Goal: Task Accomplishment & Management: Use online tool/utility

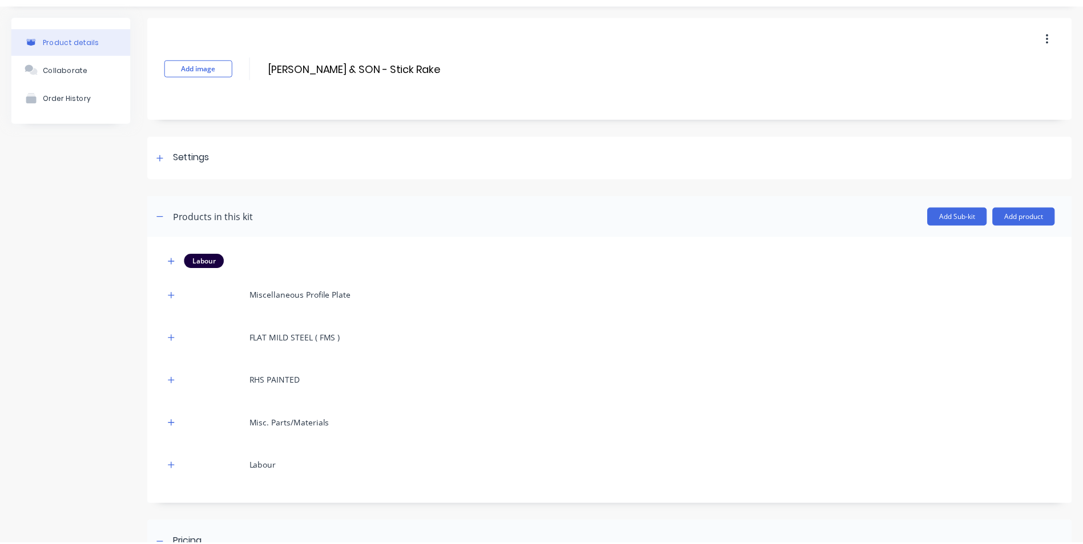
scroll to position [114, 0]
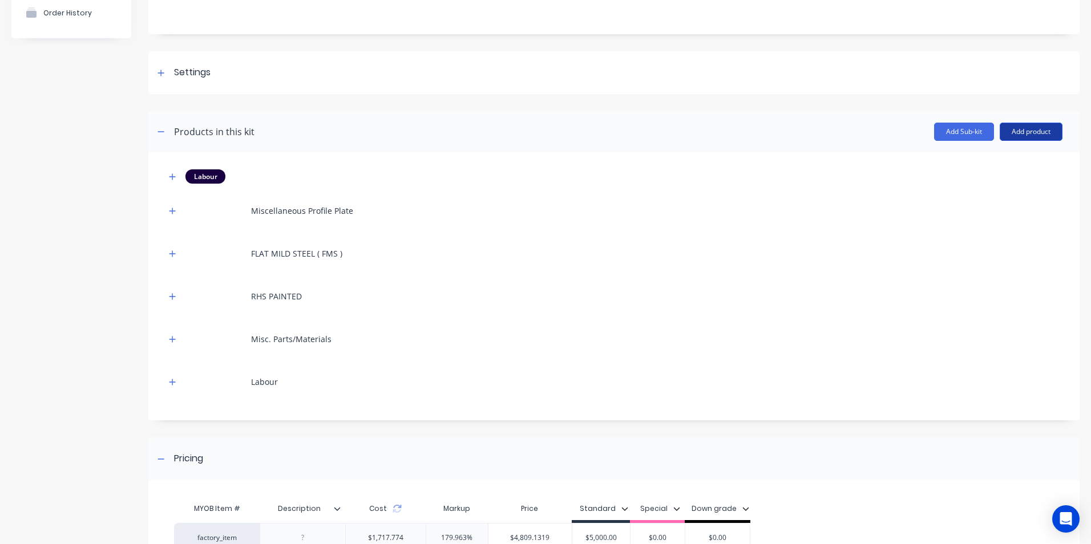
click at [1018, 133] on button "Add product" at bounding box center [1031, 132] width 63 height 18
click at [974, 168] on div "Product catalogue" at bounding box center [1009, 161] width 88 height 17
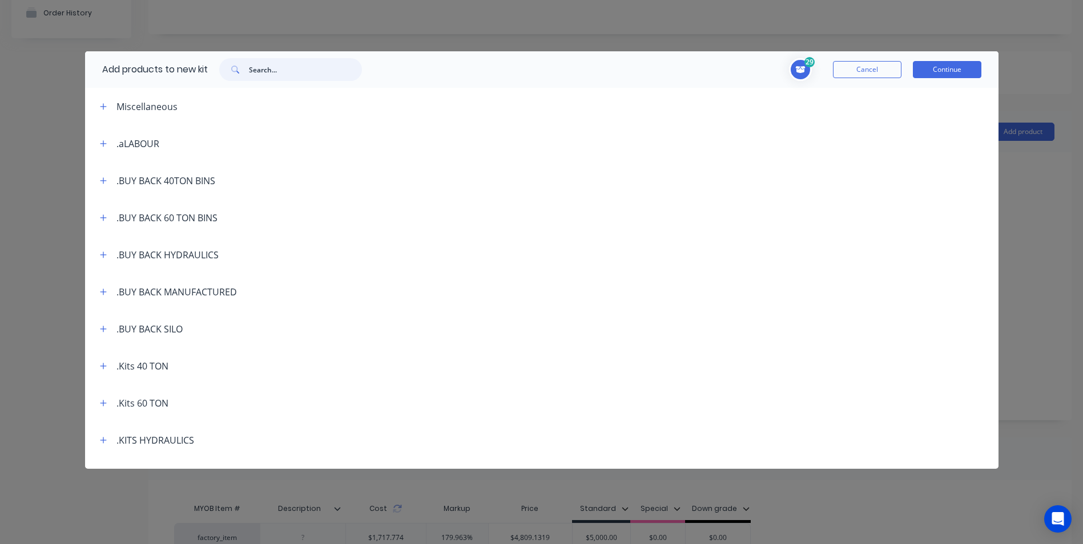
click at [265, 64] on input "text" at bounding box center [305, 69] width 113 height 23
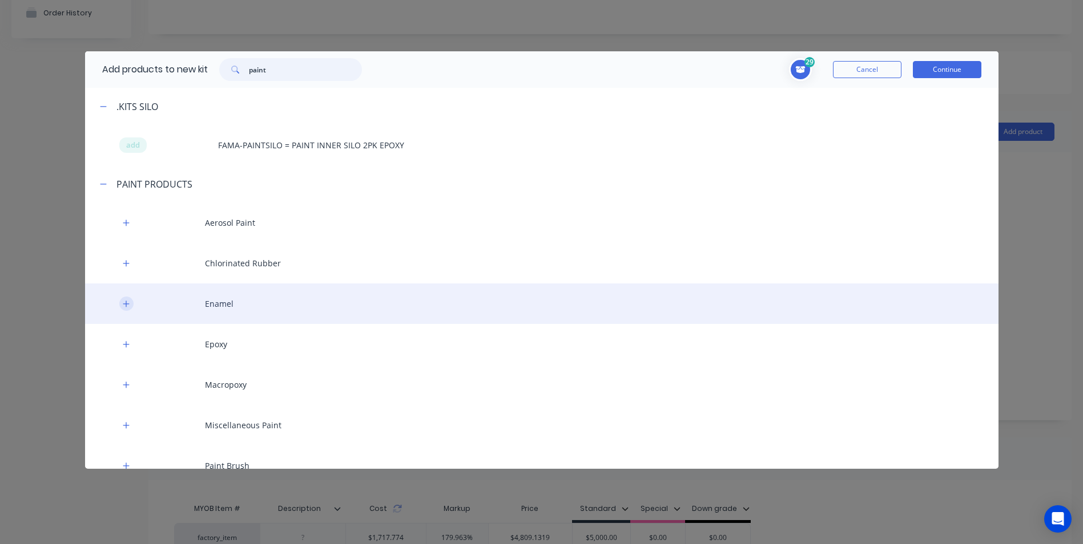
type input "paint"
click at [129, 302] on icon "button" at bounding box center [126, 304] width 7 height 8
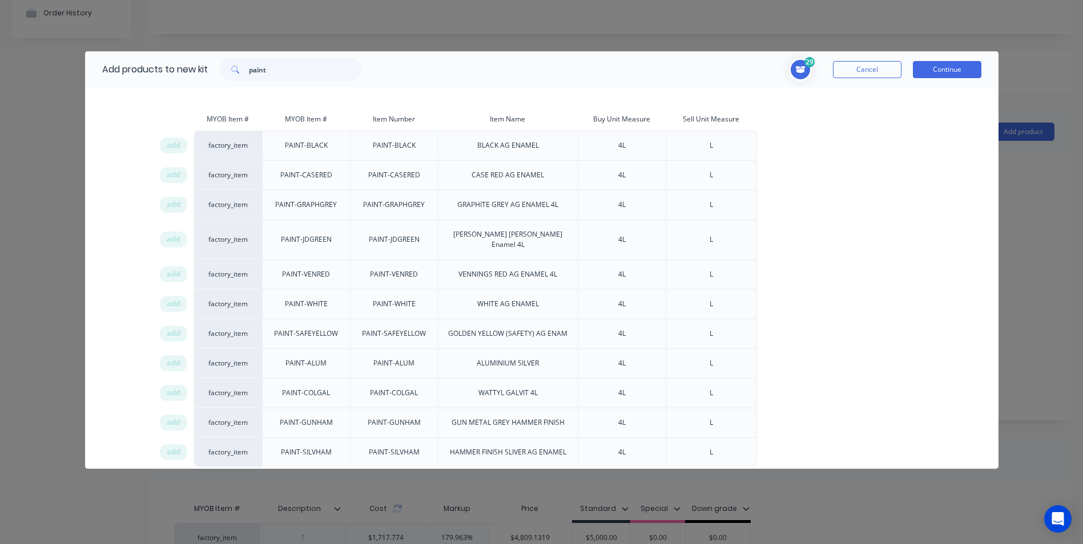
scroll to position [228, 0]
click at [180, 230] on div "add" at bounding box center [173, 237] width 27 height 16
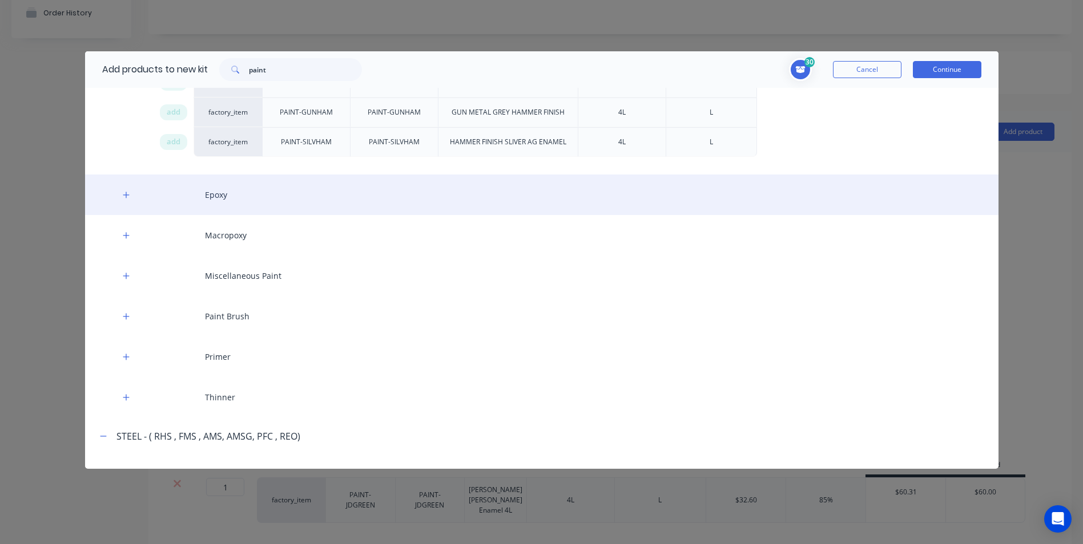
scroll to position [552, 0]
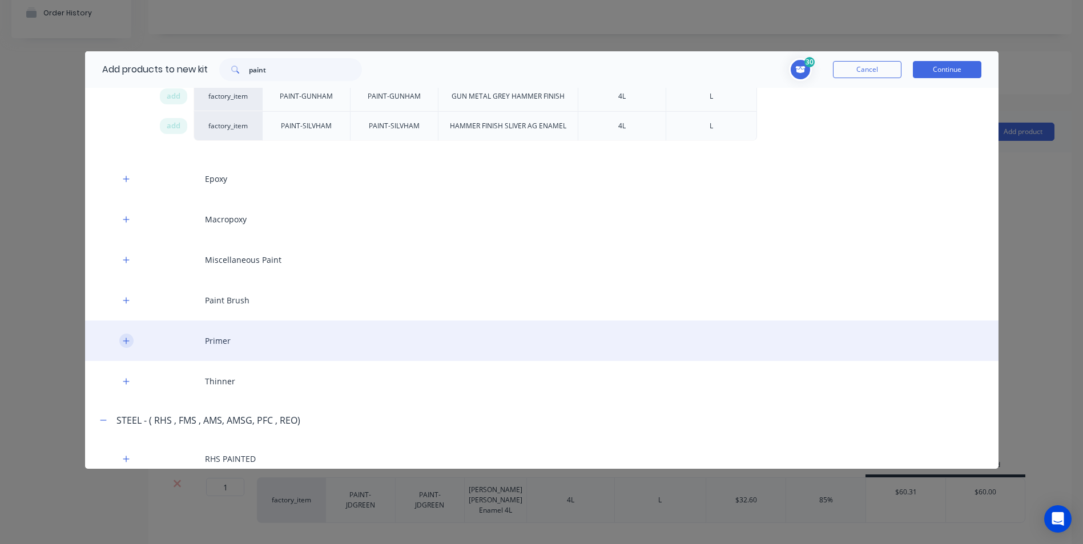
click at [131, 334] on button "button" at bounding box center [126, 341] width 14 height 14
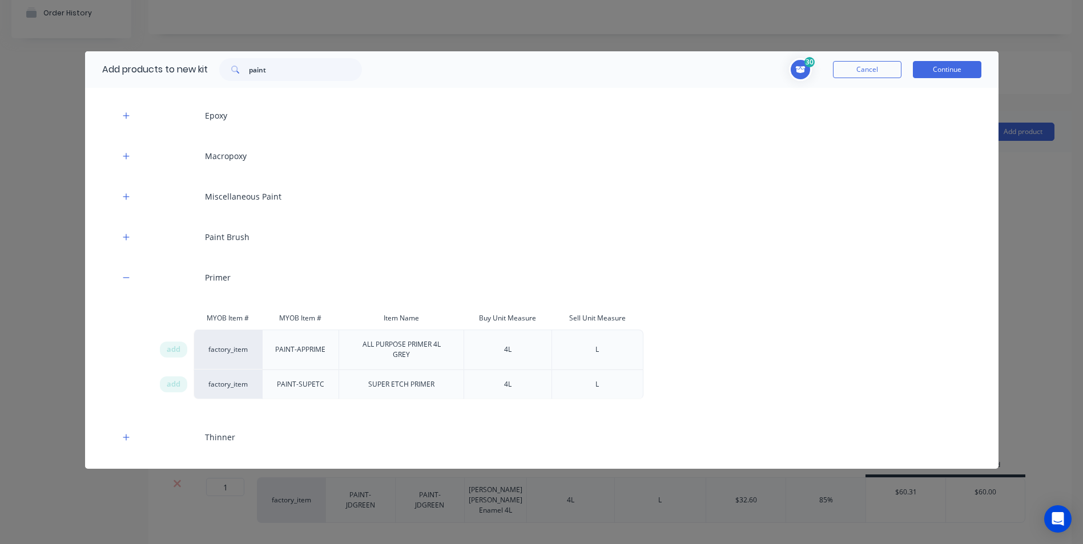
scroll to position [666, 0]
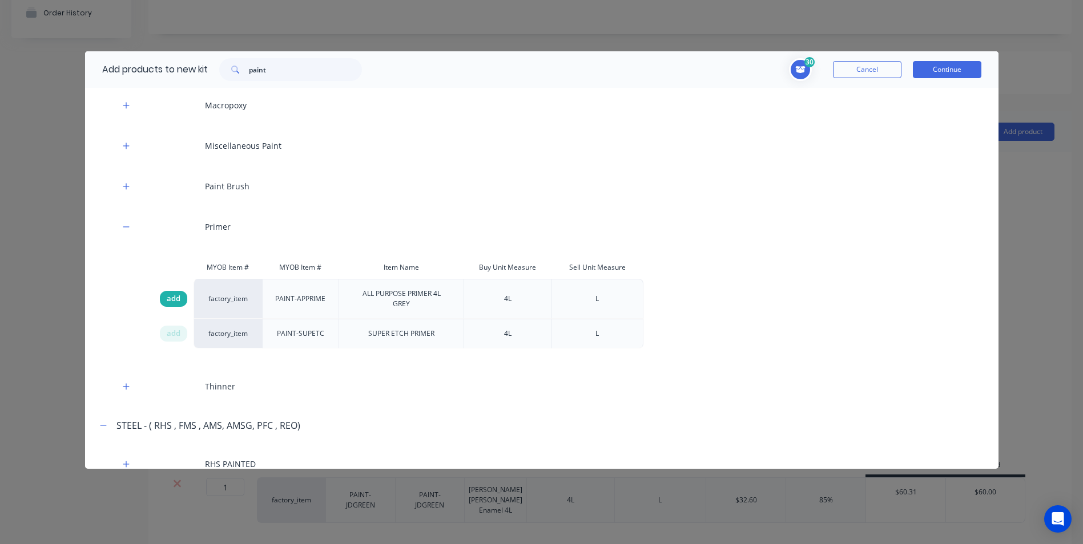
click at [174, 293] on span "add" at bounding box center [174, 298] width 14 height 11
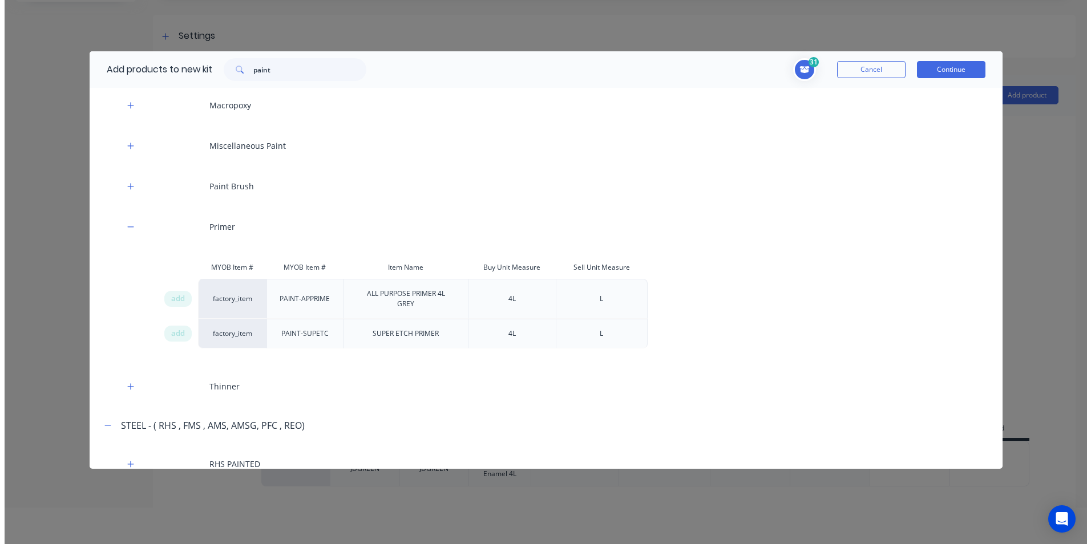
scroll to position [0, 0]
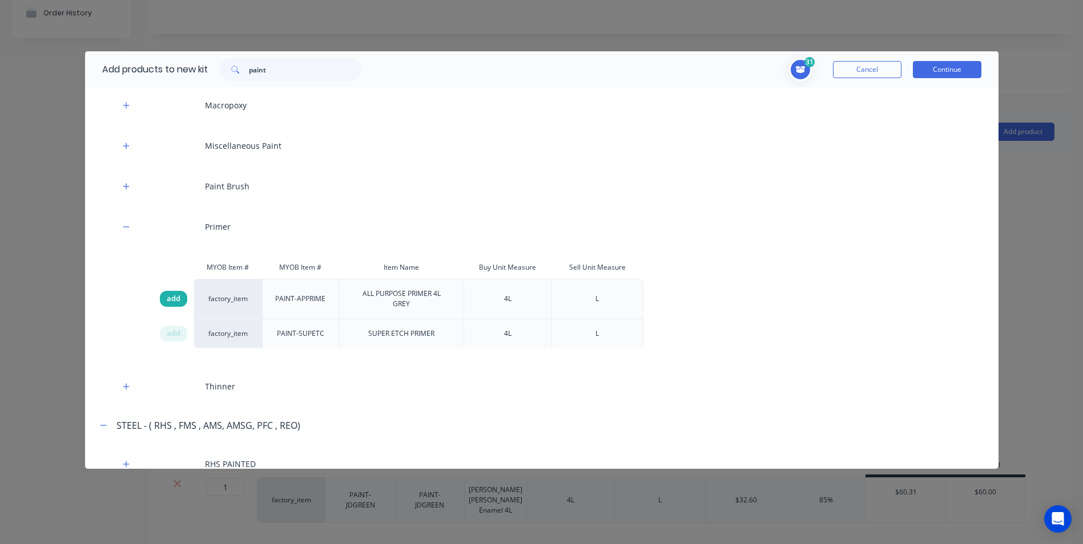
click at [171, 293] on span "add" at bounding box center [174, 298] width 14 height 11
click at [952, 71] on button "Continue" at bounding box center [947, 69] width 68 height 17
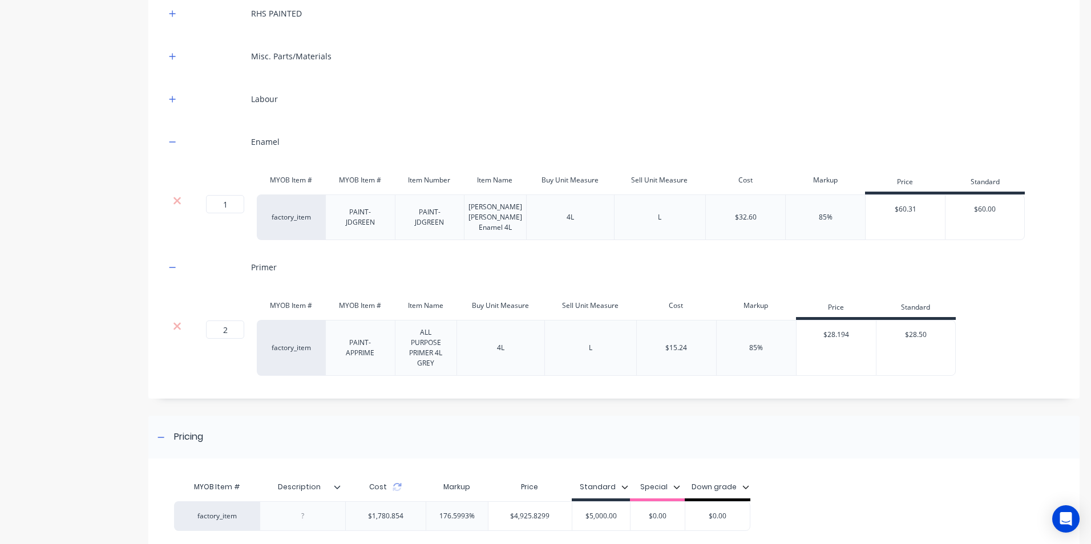
scroll to position [400, 0]
click at [232, 329] on input "2" at bounding box center [225, 327] width 38 height 18
drag, startPoint x: 234, startPoint y: 206, endPoint x: 228, endPoint y: 210, distance: 7.4
click at [228, 209] on input "1" at bounding box center [225, 202] width 38 height 18
type input "3"
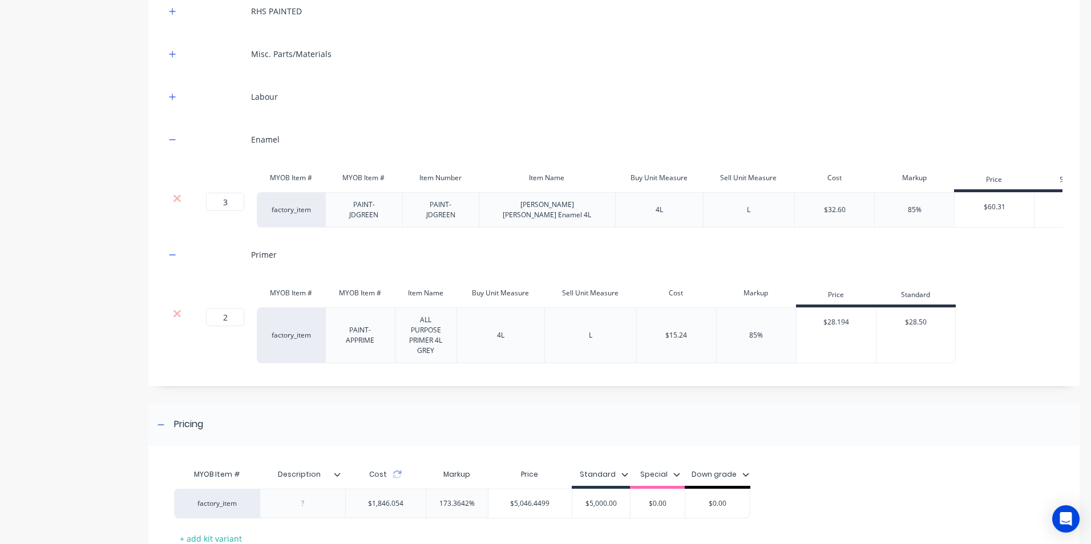
type input "$60.00"
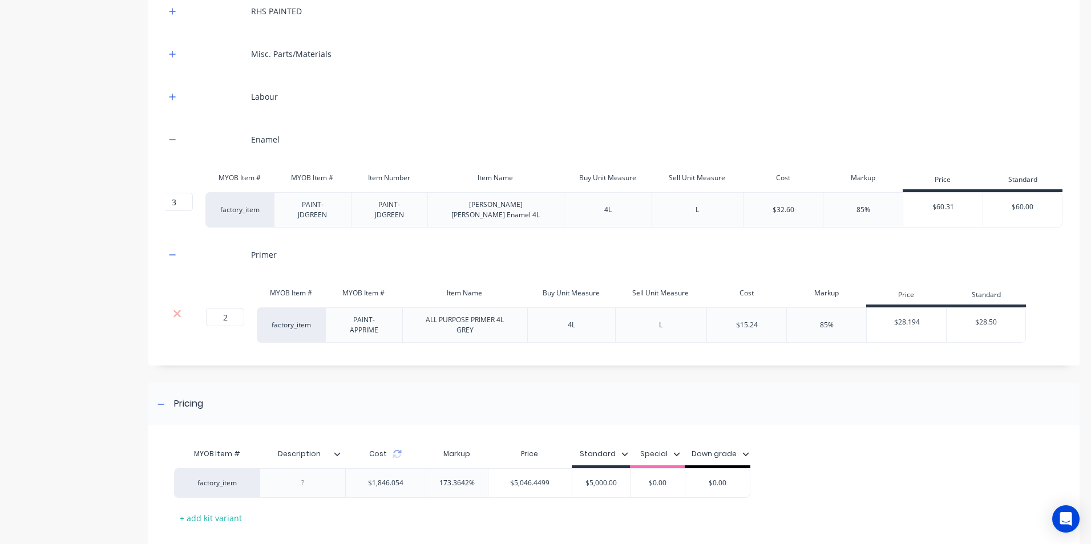
type input "$28.50"
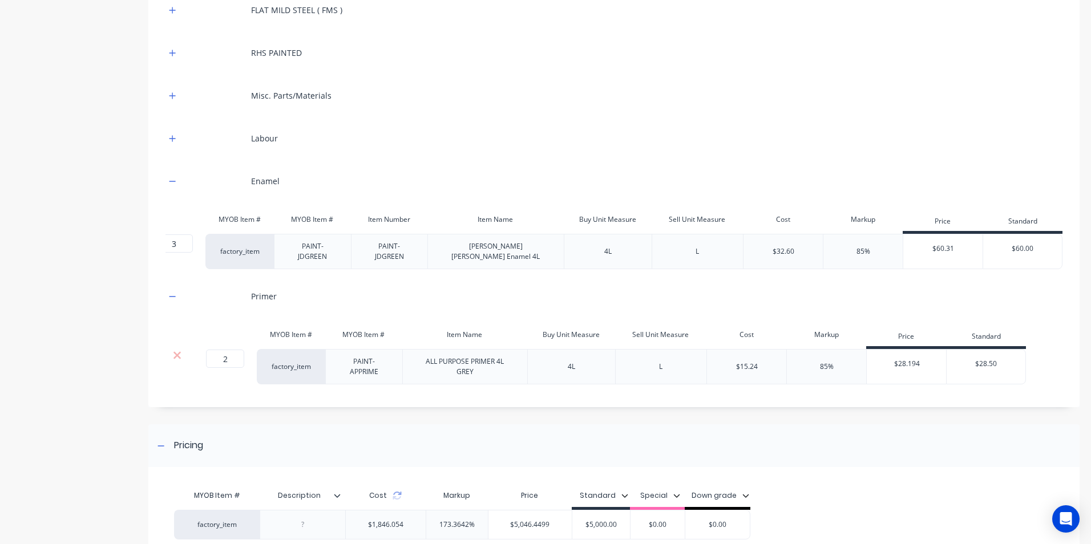
scroll to position [0, 0]
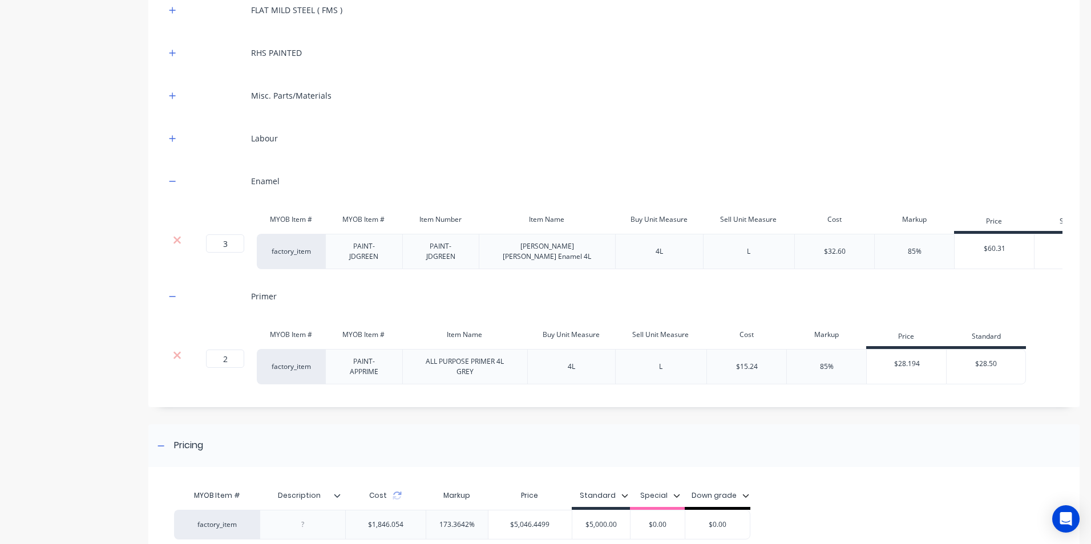
click at [124, 278] on div "Product details Collaborate Order History" at bounding box center [71, 163] width 120 height 951
drag, startPoint x: 211, startPoint y: 266, endPoint x: 217, endPoint y: 251, distance: 15.9
click at [213, 249] on div "3 3 ?" at bounding box center [222, 251] width 68 height 35
drag, startPoint x: 287, startPoint y: 253, endPoint x: 273, endPoint y: 228, distance: 29.1
click at [273, 228] on div "MYOB Item # MYOB Item # Item Number Item Name Buy Unit Measure Sell Unit Measur…" at bounding box center [614, 238] width 897 height 61
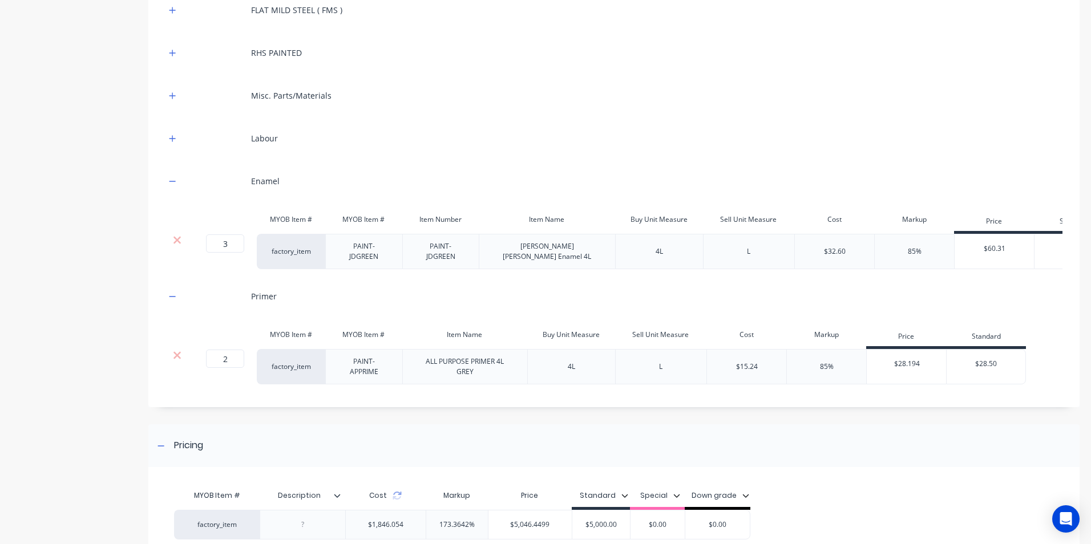
click at [115, 296] on div "Product details Collaborate Order History" at bounding box center [71, 163] width 120 height 951
click at [176, 183] on icon "button" at bounding box center [172, 182] width 7 height 8
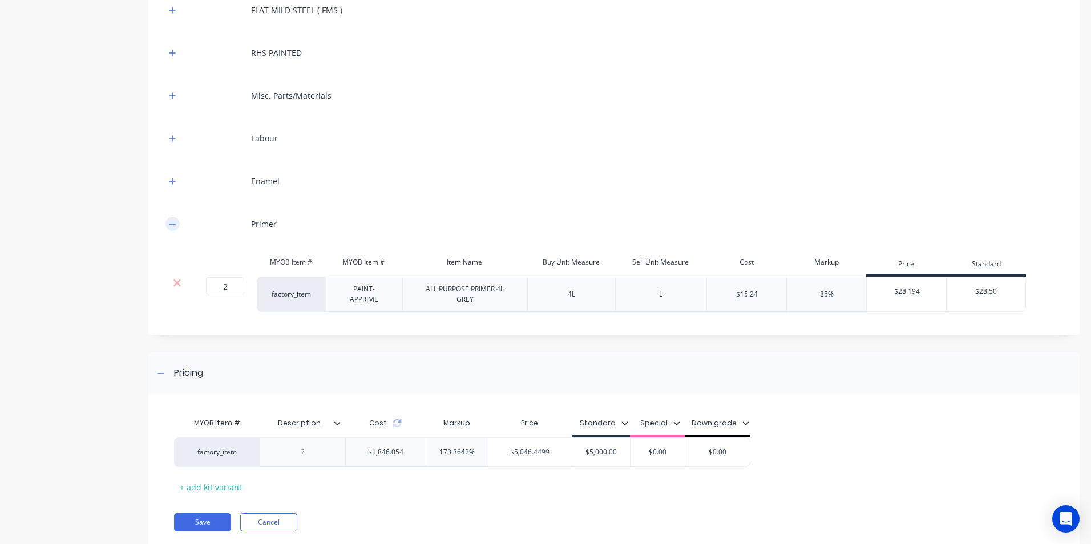
click at [175, 225] on icon "button" at bounding box center [172, 224] width 7 height 8
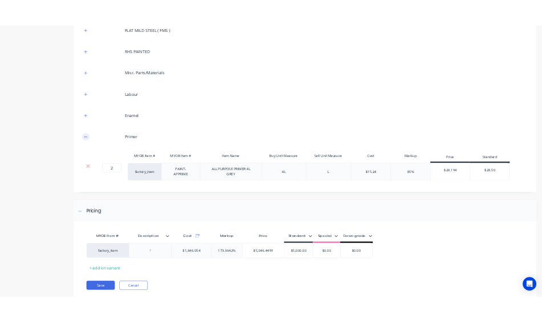
scroll to position [318, 0]
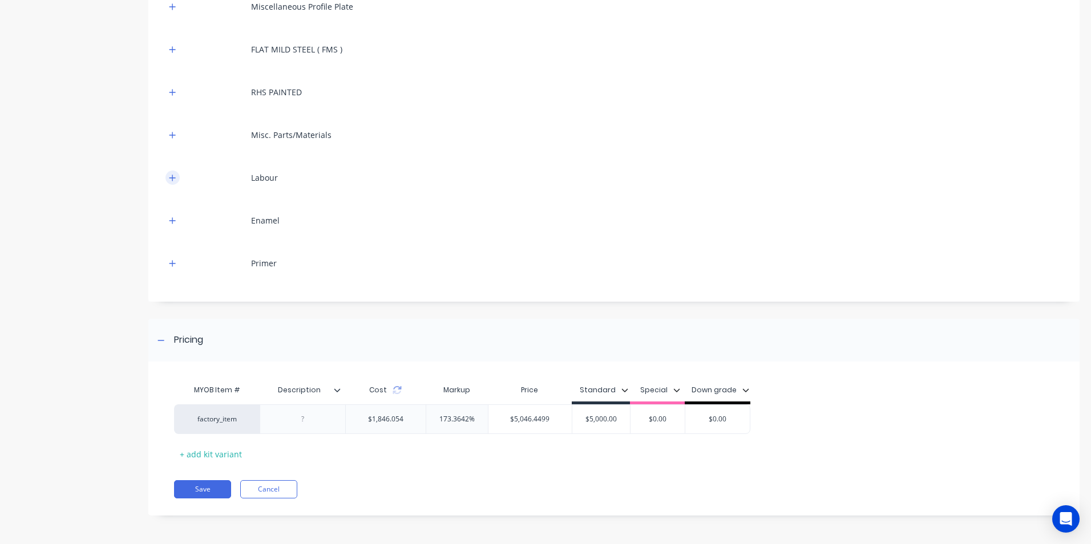
click at [174, 178] on icon "button" at bounding box center [172, 178] width 7 height 8
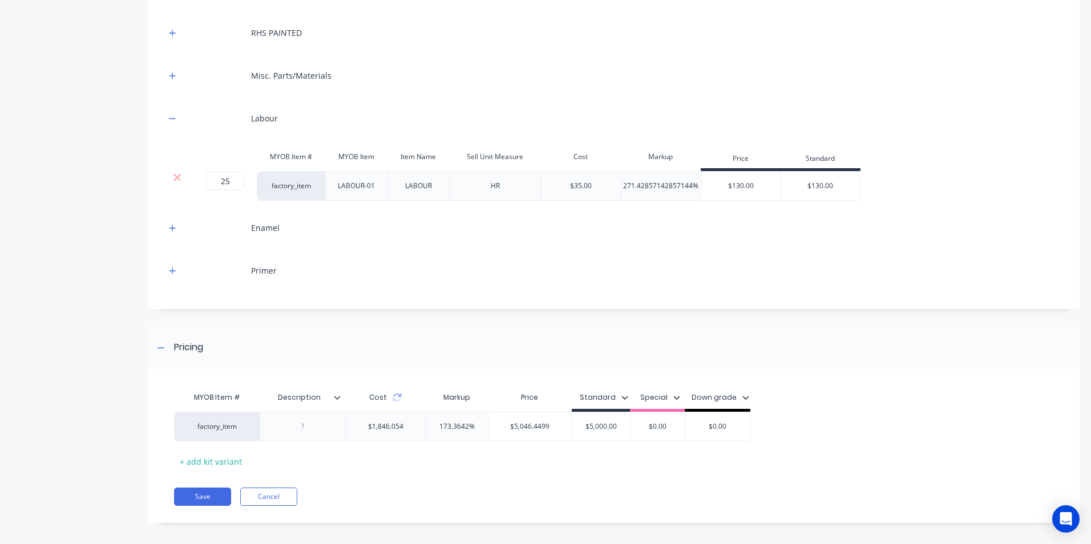
scroll to position [385, 0]
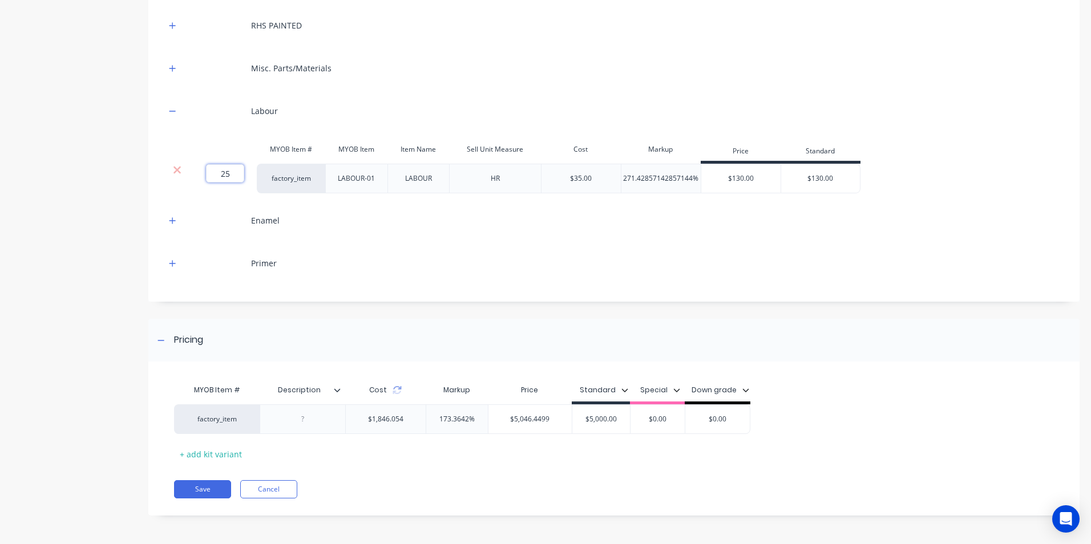
drag, startPoint x: 240, startPoint y: 174, endPoint x: 220, endPoint y: 176, distance: 19.6
click at [220, 176] on input "25" at bounding box center [225, 173] width 38 height 18
type input "35"
drag, startPoint x: 230, startPoint y: 174, endPoint x: 217, endPoint y: 181, distance: 15.1
click at [216, 178] on input "35" at bounding box center [225, 173] width 38 height 18
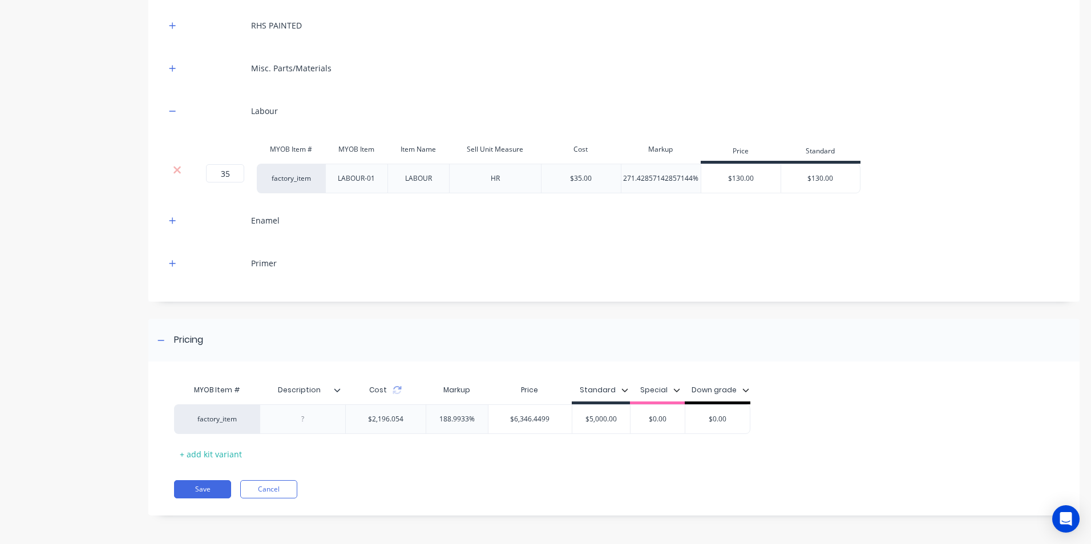
click at [208, 231] on div at bounding box center [213, 220] width 57 height 31
click at [228, 175] on input "35" at bounding box center [225, 173] width 38 height 18
type input "30"
drag, startPoint x: 614, startPoint y: 422, endPoint x: 599, endPoint y: 425, distance: 15.1
click at [599, 425] on div "$5,000.00 $5,000.00" at bounding box center [601, 419] width 58 height 29
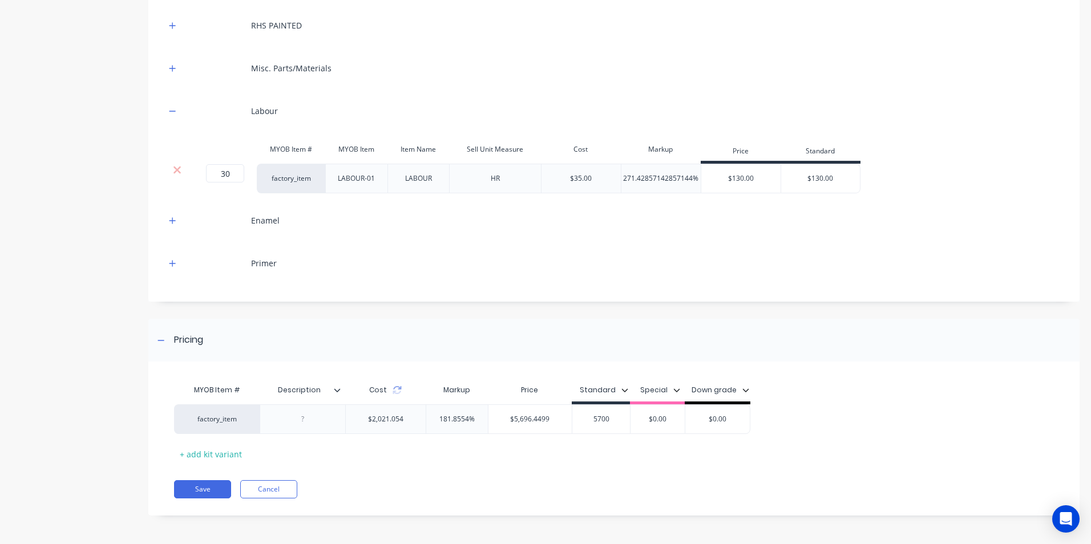
type input "5700"
click at [627, 438] on div "MYOB Item # Description Cost Markup Price Standard Special Down grade factory_i…" at bounding box center [609, 421] width 871 height 84
click at [396, 397] on div "Cost" at bounding box center [385, 390] width 80 height 23
click at [400, 393] on icon at bounding box center [397, 390] width 9 height 9
click at [398, 392] on icon at bounding box center [397, 390] width 9 height 9
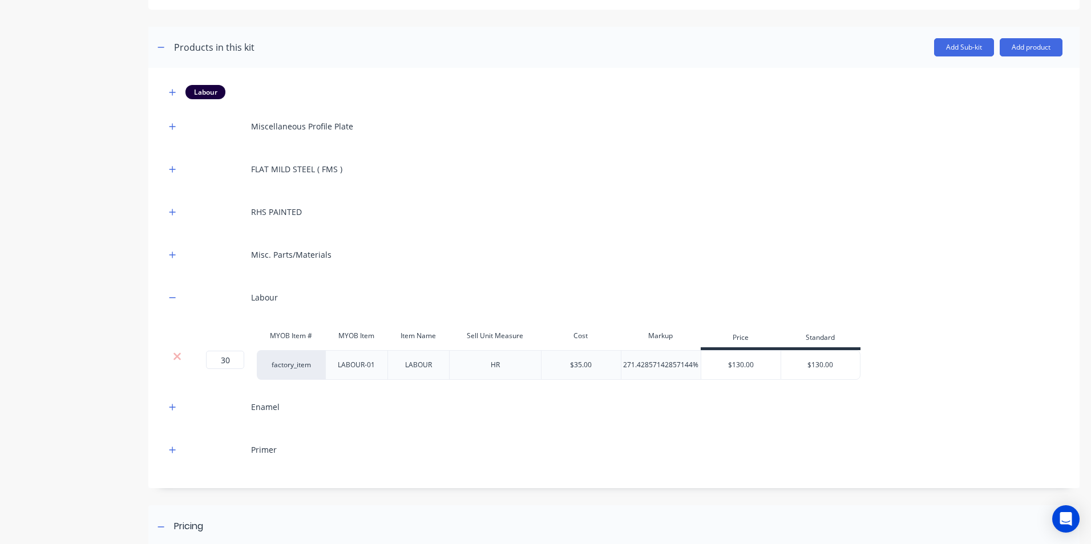
scroll to position [0, 0]
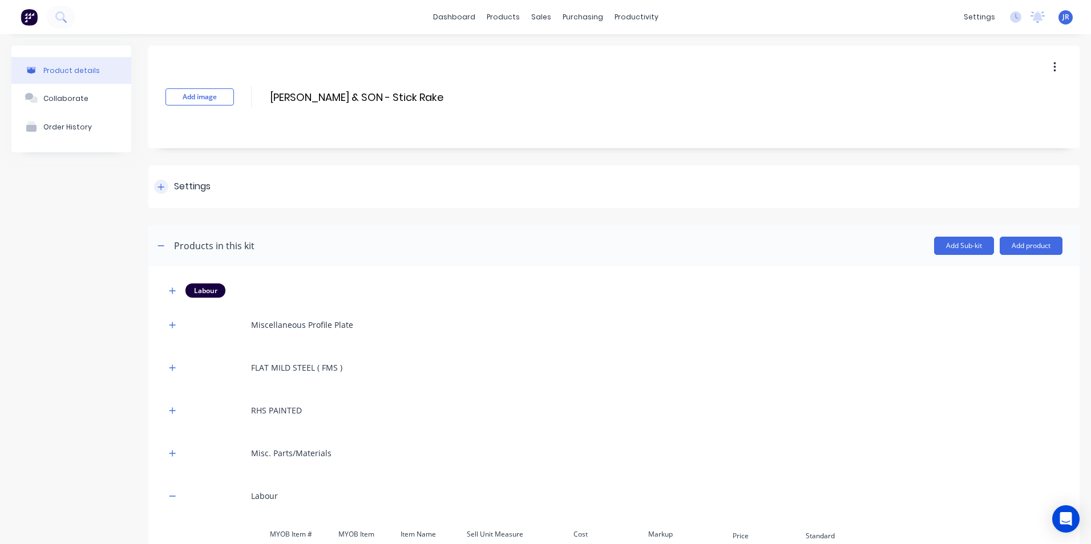
click at [157, 192] on div at bounding box center [161, 187] width 14 height 14
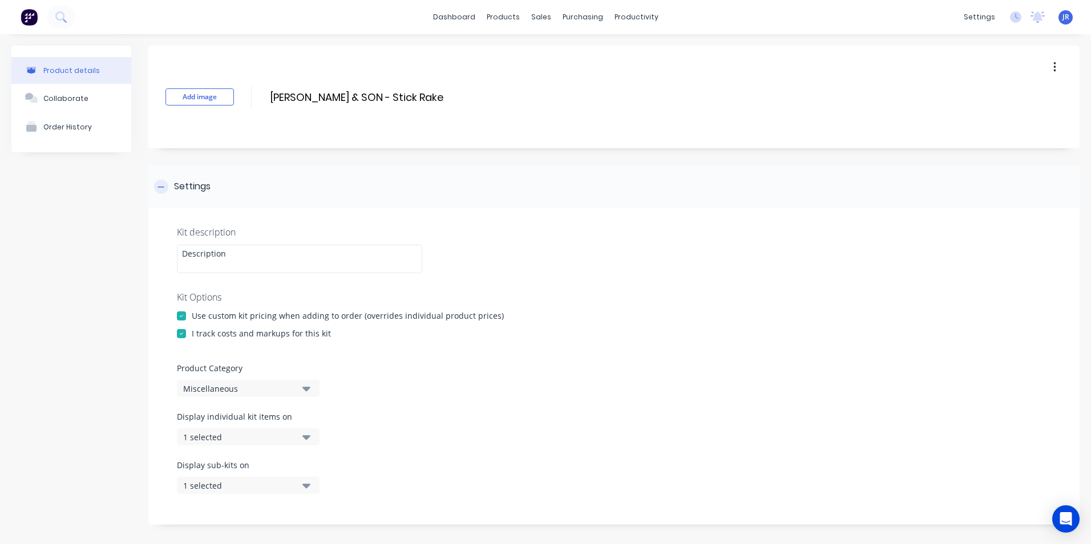
click at [157, 192] on div at bounding box center [161, 187] width 14 height 14
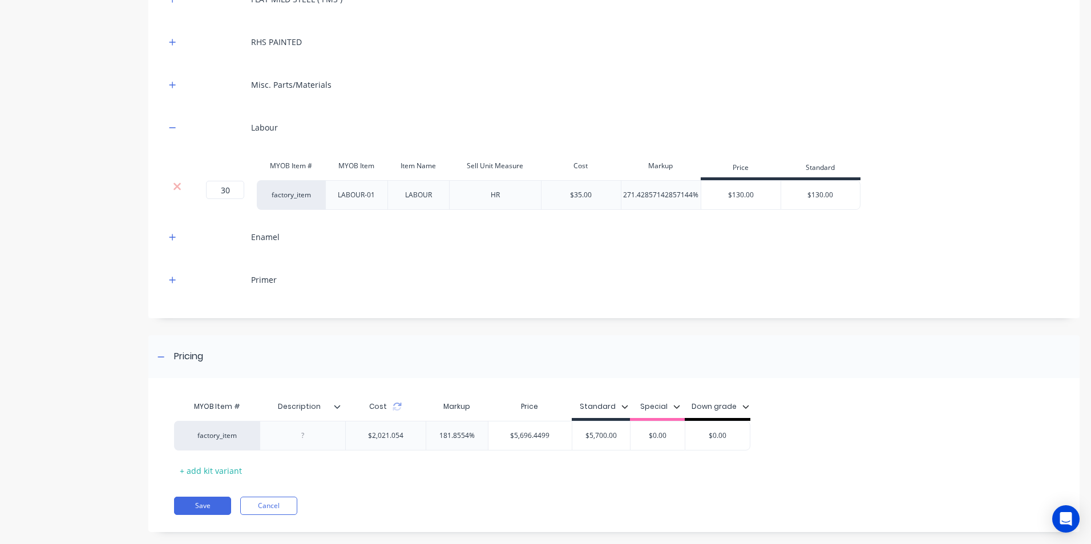
scroll to position [385, 0]
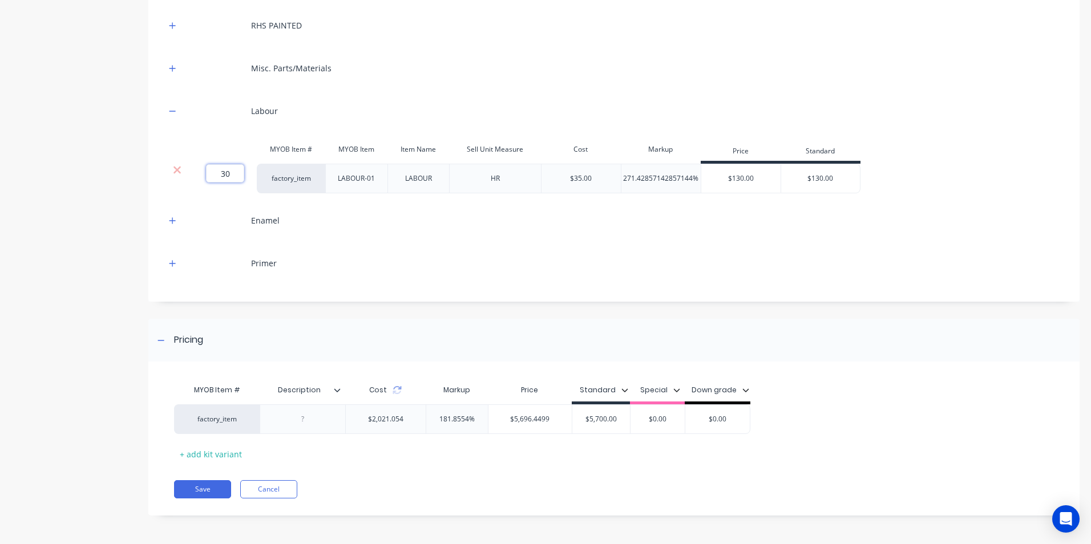
drag, startPoint x: 236, startPoint y: 175, endPoint x: 224, endPoint y: 178, distance: 12.2
click at [224, 178] on input "30" at bounding box center [225, 173] width 38 height 18
type input "33"
drag, startPoint x: 621, startPoint y: 419, endPoint x: 587, endPoint y: 425, distance: 34.6
click at [587, 425] on div "$5,700.00 $5,700.00" at bounding box center [601, 419] width 58 height 29
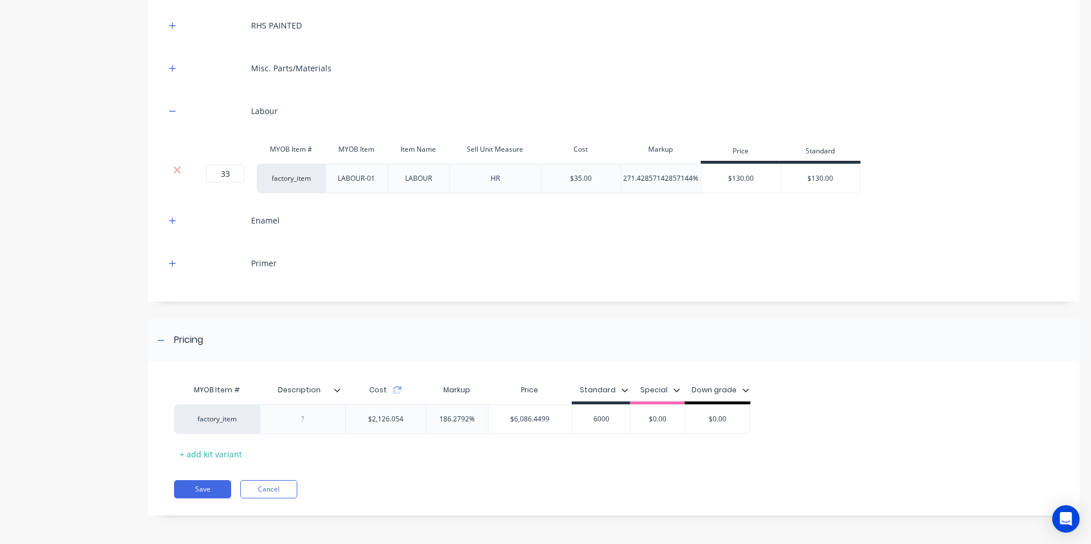
type input "6000"
type input "$0.00"
drag, startPoint x: 237, startPoint y: 176, endPoint x: 213, endPoint y: 181, distance: 25.0
click at [213, 180] on input "33" at bounding box center [225, 173] width 38 height 18
type input "35"
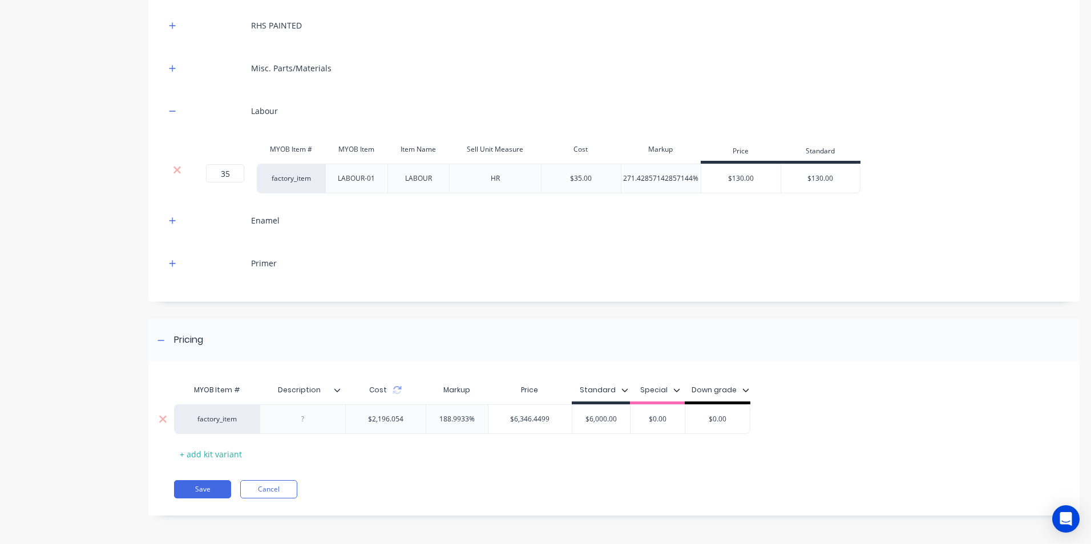
drag, startPoint x: 606, startPoint y: 421, endPoint x: 596, endPoint y: 422, distance: 9.9
click at [596, 422] on input "$6,000.00" at bounding box center [601, 419] width 58 height 10
type input "$6,400.00"
type input "$0.00"
drag, startPoint x: 232, startPoint y: 175, endPoint x: 220, endPoint y: 177, distance: 12.2
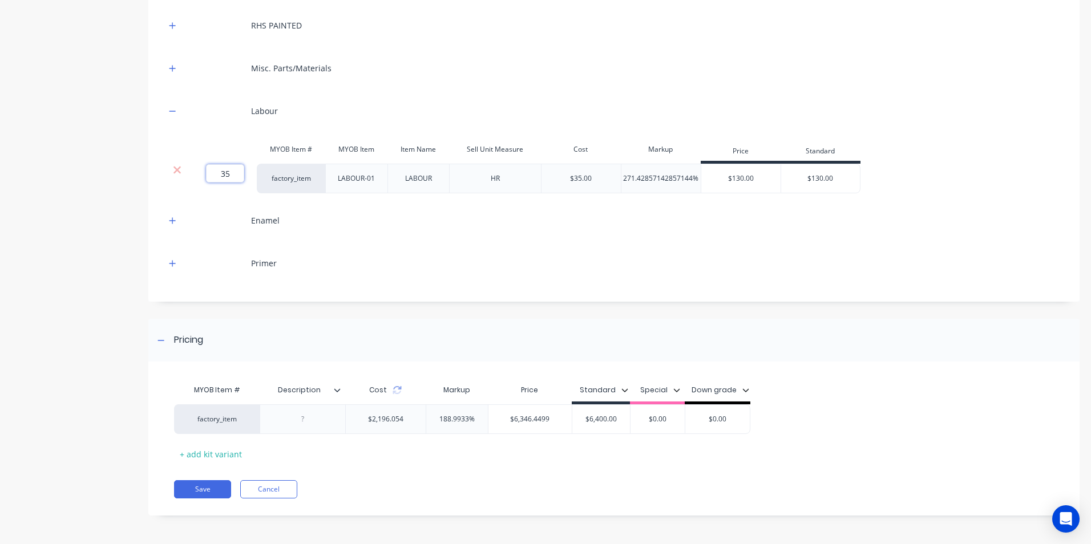
click at [220, 177] on input "35" at bounding box center [225, 173] width 38 height 18
type input "40"
click at [309, 207] on div "Enamel" at bounding box center [614, 220] width 897 height 31
click at [544, 251] on div "Primer" at bounding box center [614, 263] width 897 height 31
drag, startPoint x: 605, startPoint y: 421, endPoint x: 596, endPoint y: 421, distance: 9.1
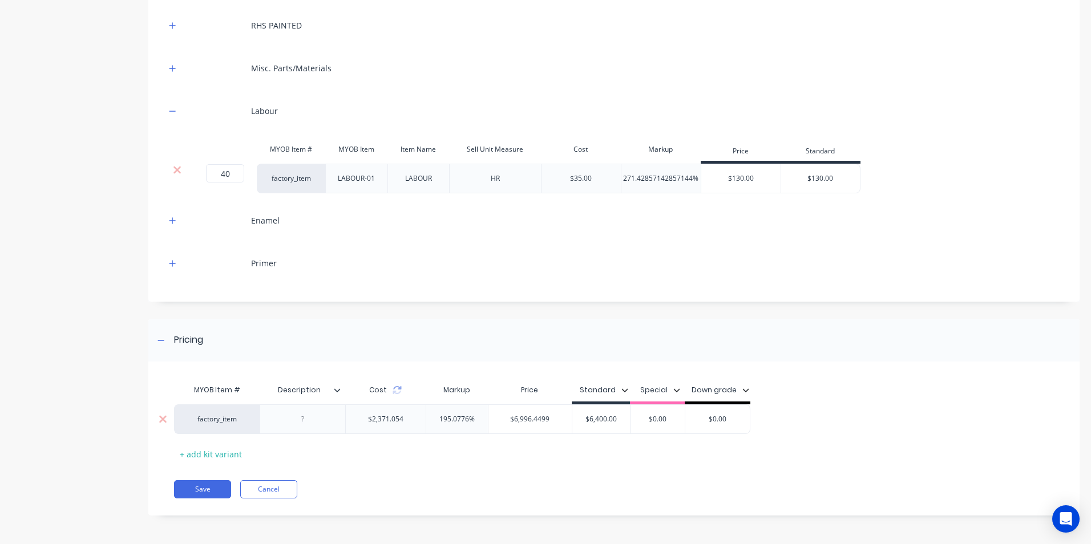
click at [596, 421] on input "$6,400.00" at bounding box center [601, 419] width 58 height 10
type input "$6,700.00"
click at [596, 453] on div "MYOB Item # Description Cost Markup Price Standard Special Down grade factory_i…" at bounding box center [609, 421] width 871 height 84
click at [191, 491] on button "Save" at bounding box center [202, 490] width 57 height 18
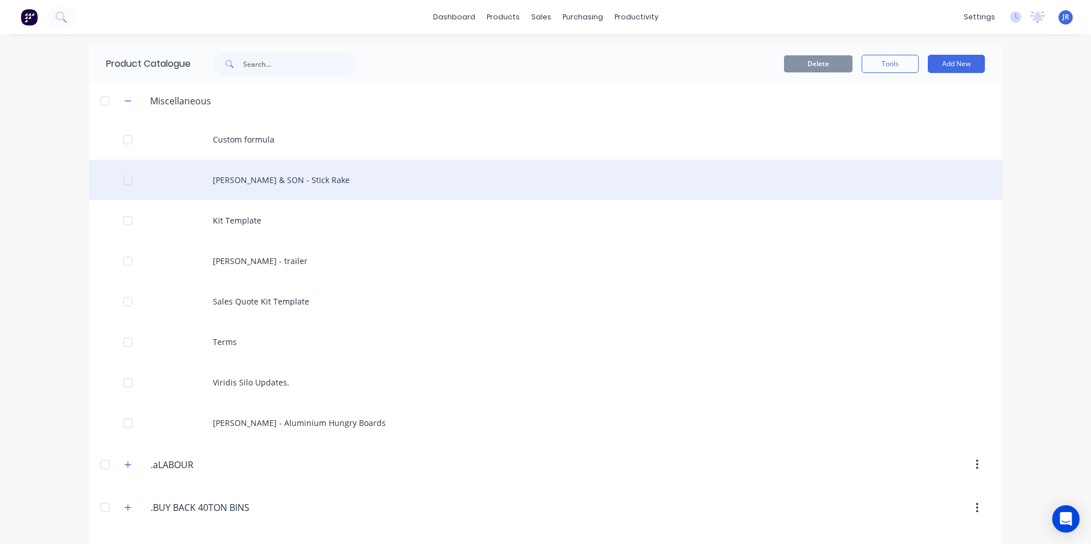
click at [264, 179] on div "[PERSON_NAME] & SON - Stick Rake" at bounding box center [545, 180] width 913 height 41
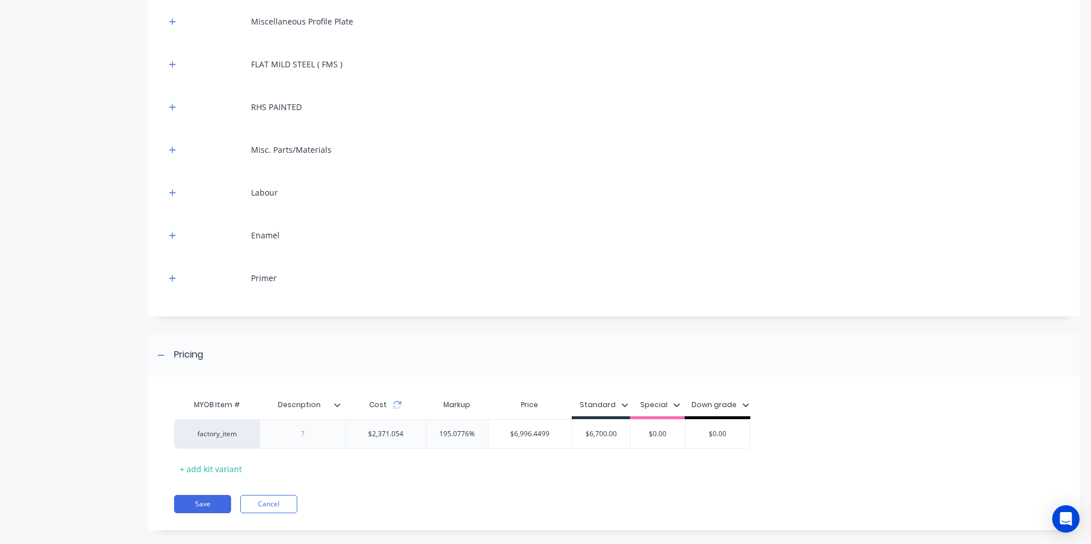
scroll to position [318, 0]
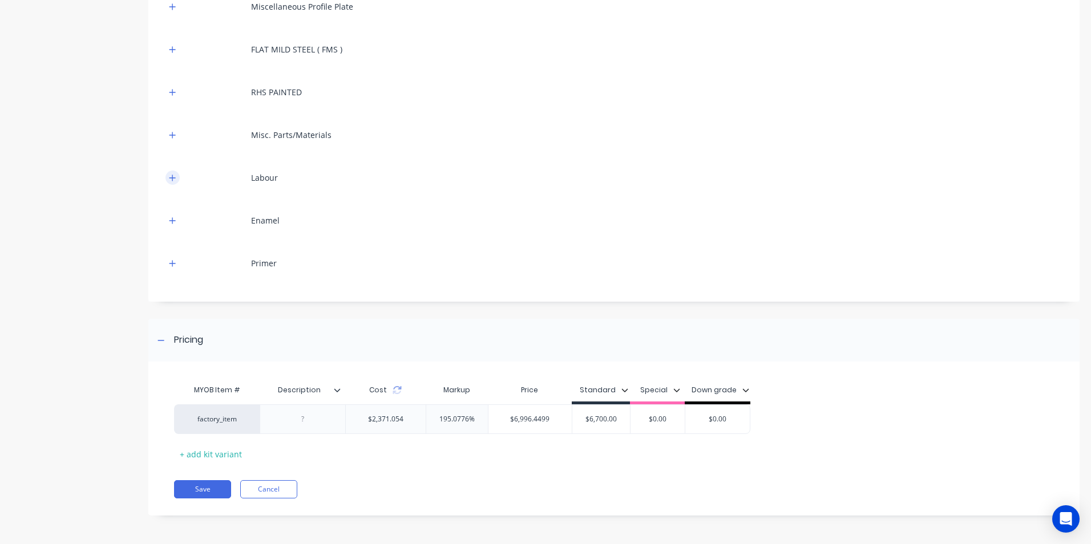
click at [172, 176] on icon "button" at bounding box center [172, 178] width 7 height 8
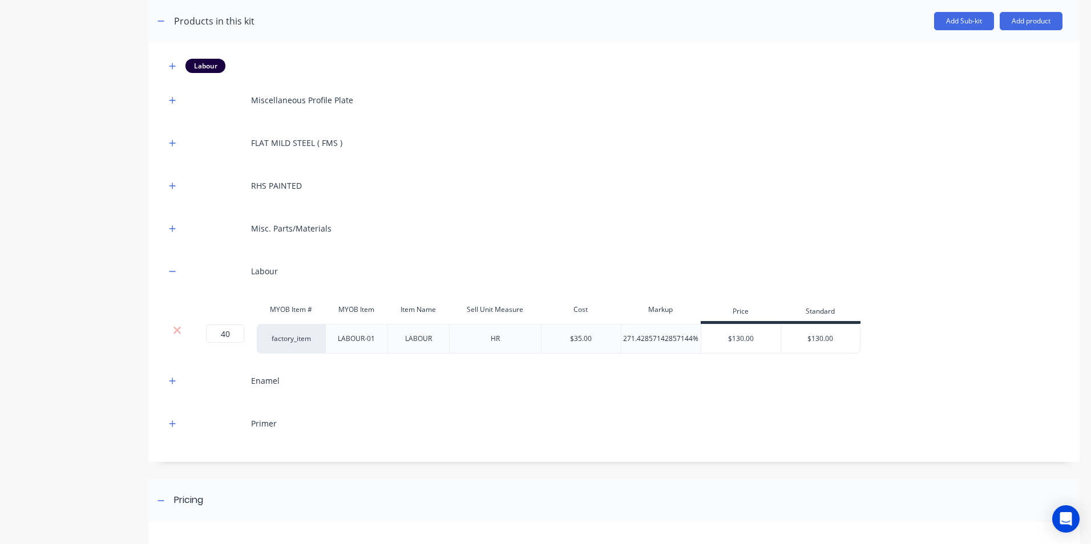
scroll to position [385, 0]
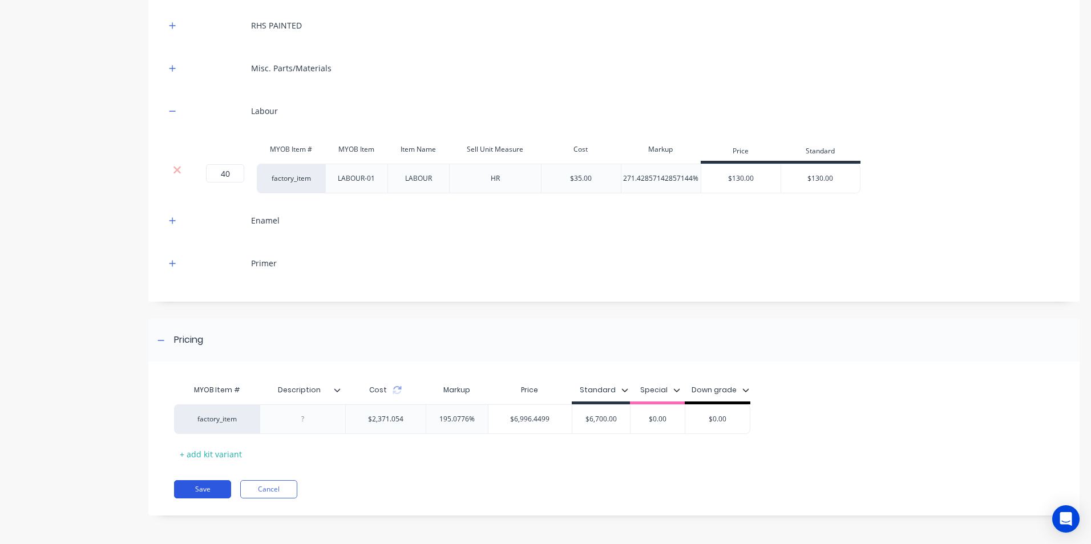
click at [216, 488] on button "Save" at bounding box center [202, 490] width 57 height 18
